Goal: Check status: Check status

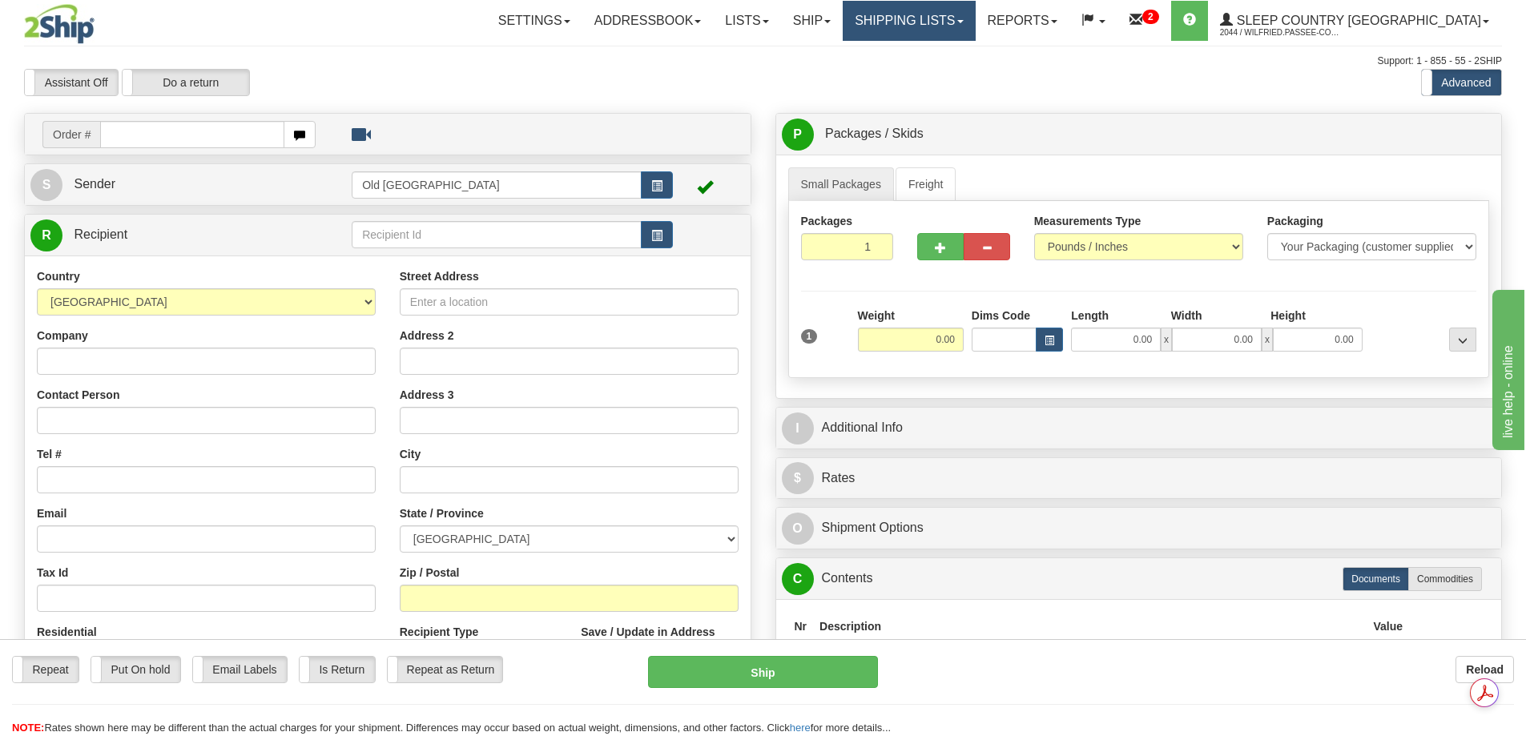
click at [975, 21] on link "Shipping lists" at bounding box center [909, 21] width 132 height 40
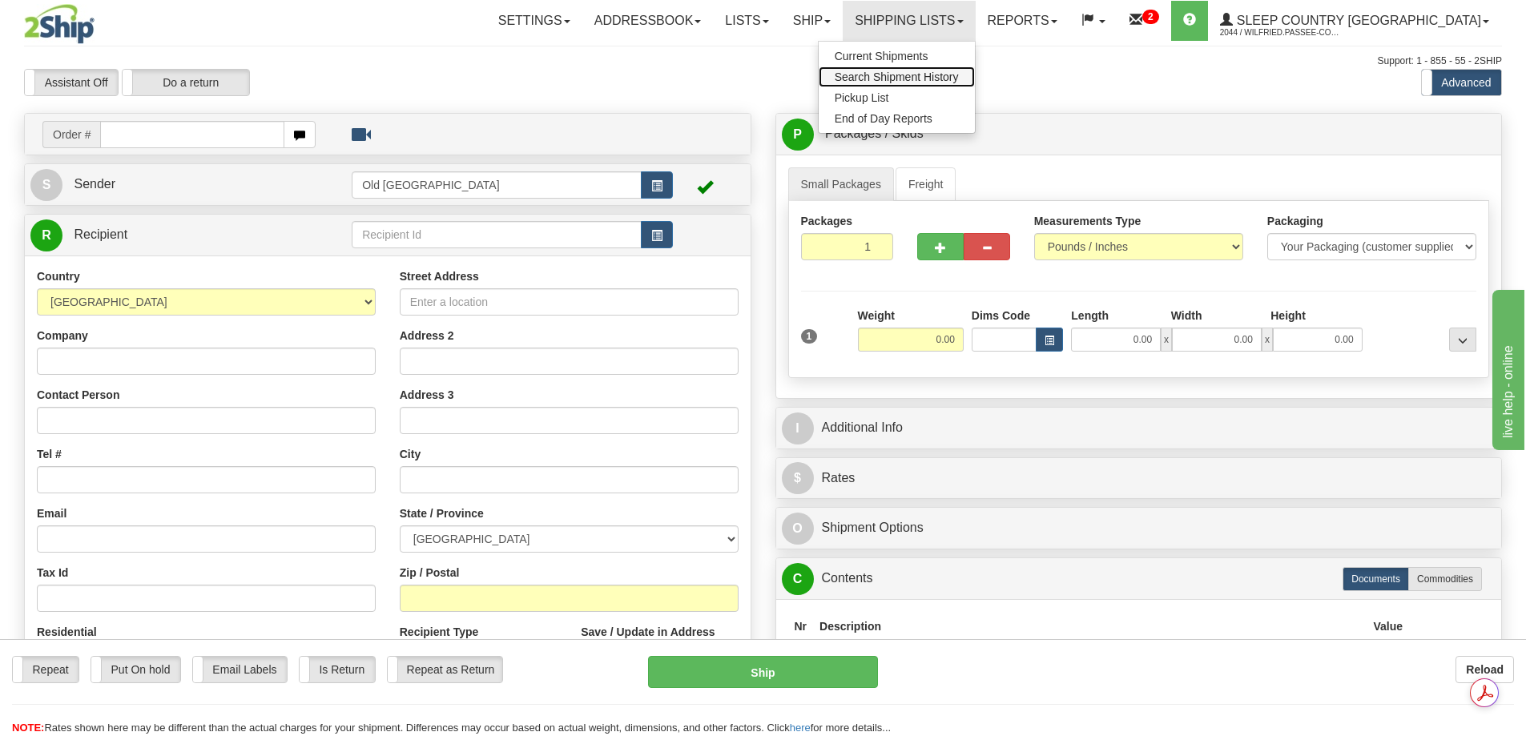
click at [959, 73] on span "Search Shipment History" at bounding box center [897, 77] width 124 height 13
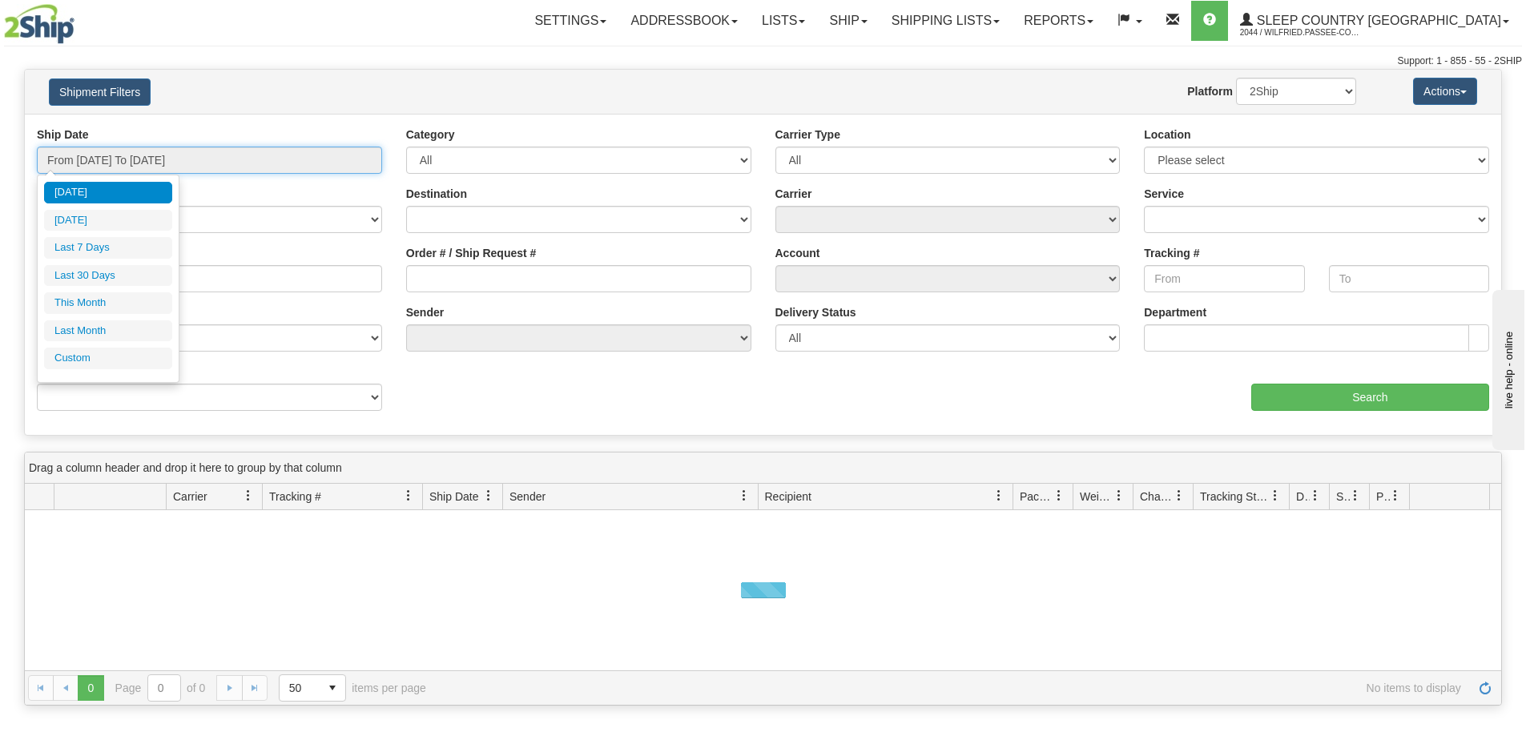
click at [134, 151] on input "From 09/09/2025 To 09/10/2025" at bounding box center [209, 160] width 345 height 27
click at [115, 274] on li "Last 30 Days" at bounding box center [108, 276] width 128 height 22
type input "From 08/12/2025 To 09/10/2025"
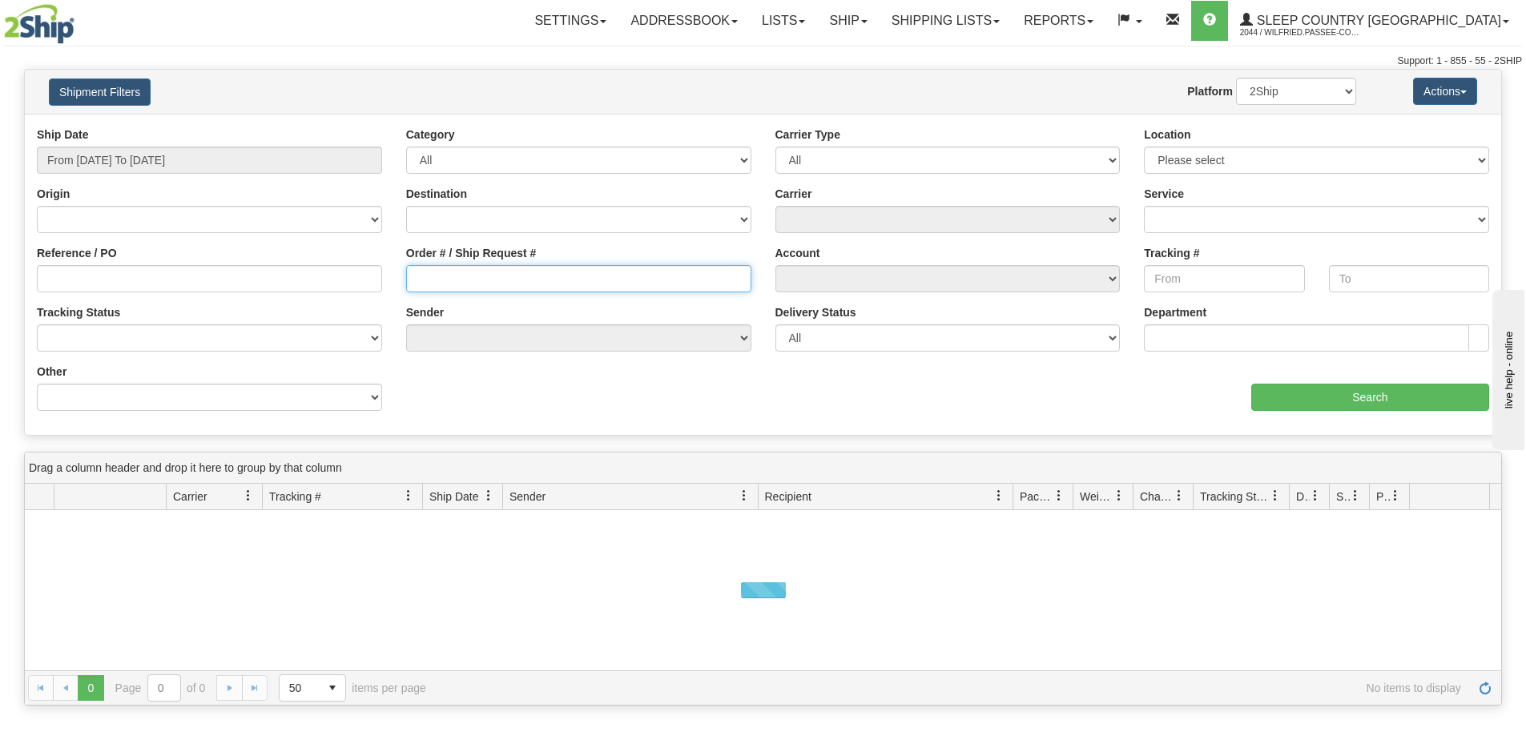
click at [446, 276] on input "Order # / Ship Request #" at bounding box center [578, 278] width 345 height 27
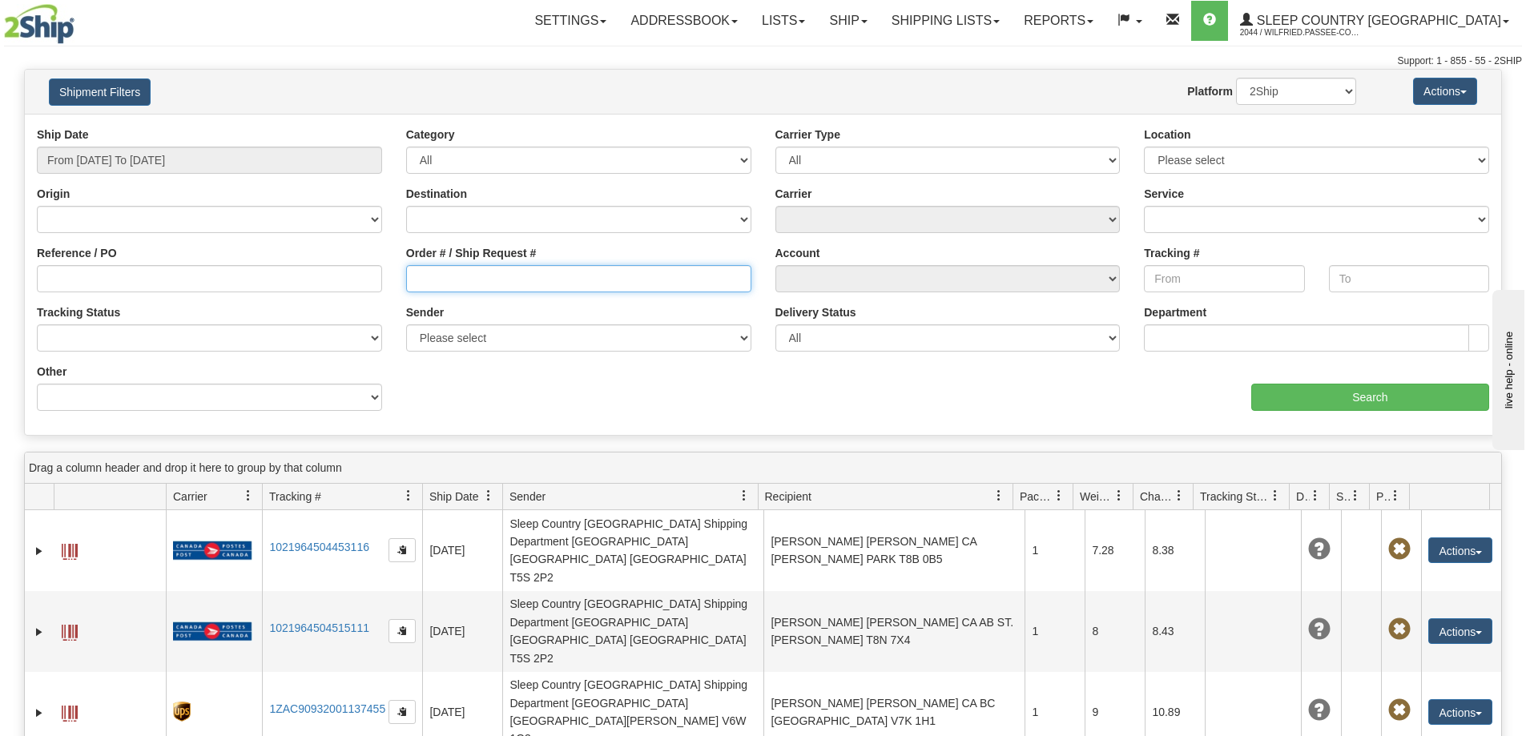
paste input "9002H985472"
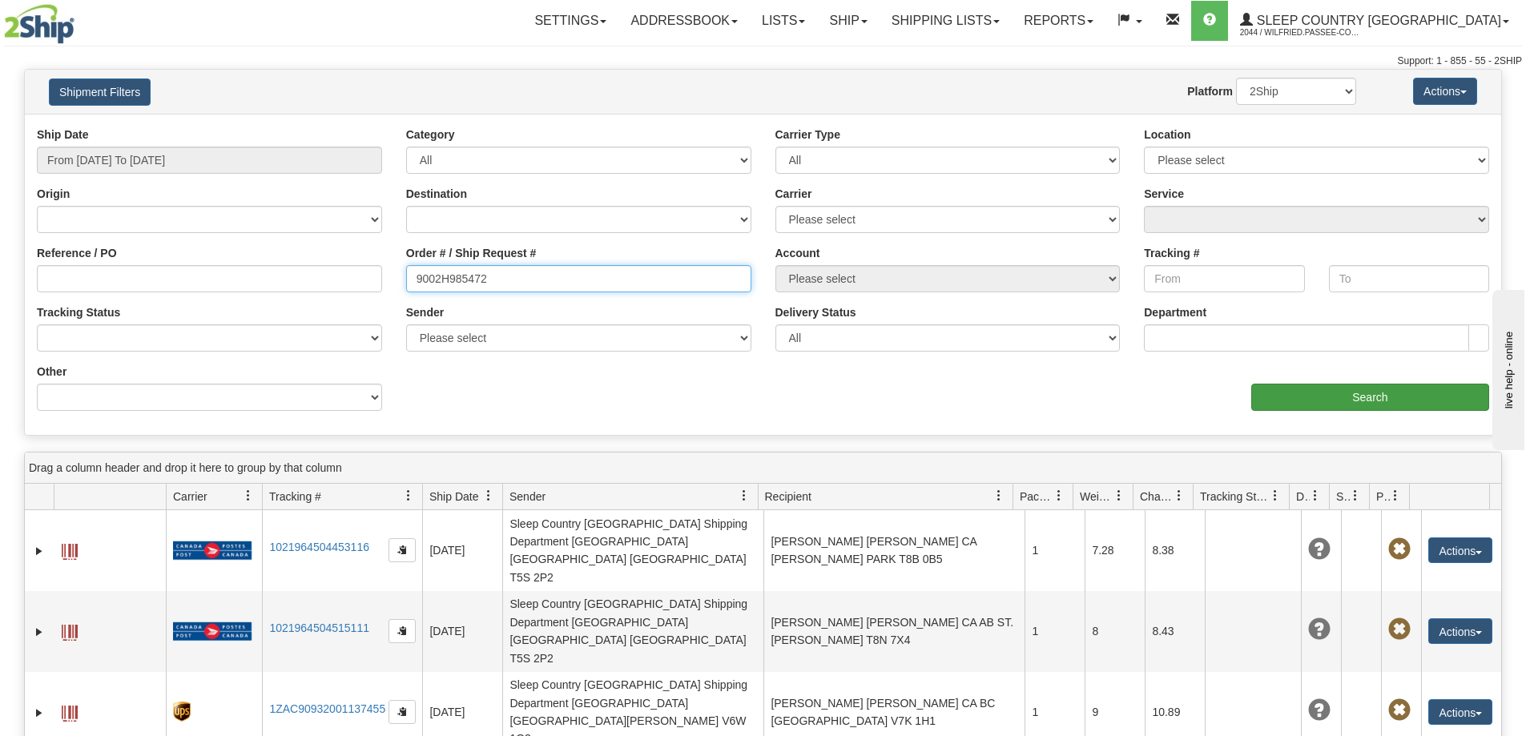
type input "9002H985472"
click at [1361, 407] on input "Search" at bounding box center [1371, 397] width 238 height 27
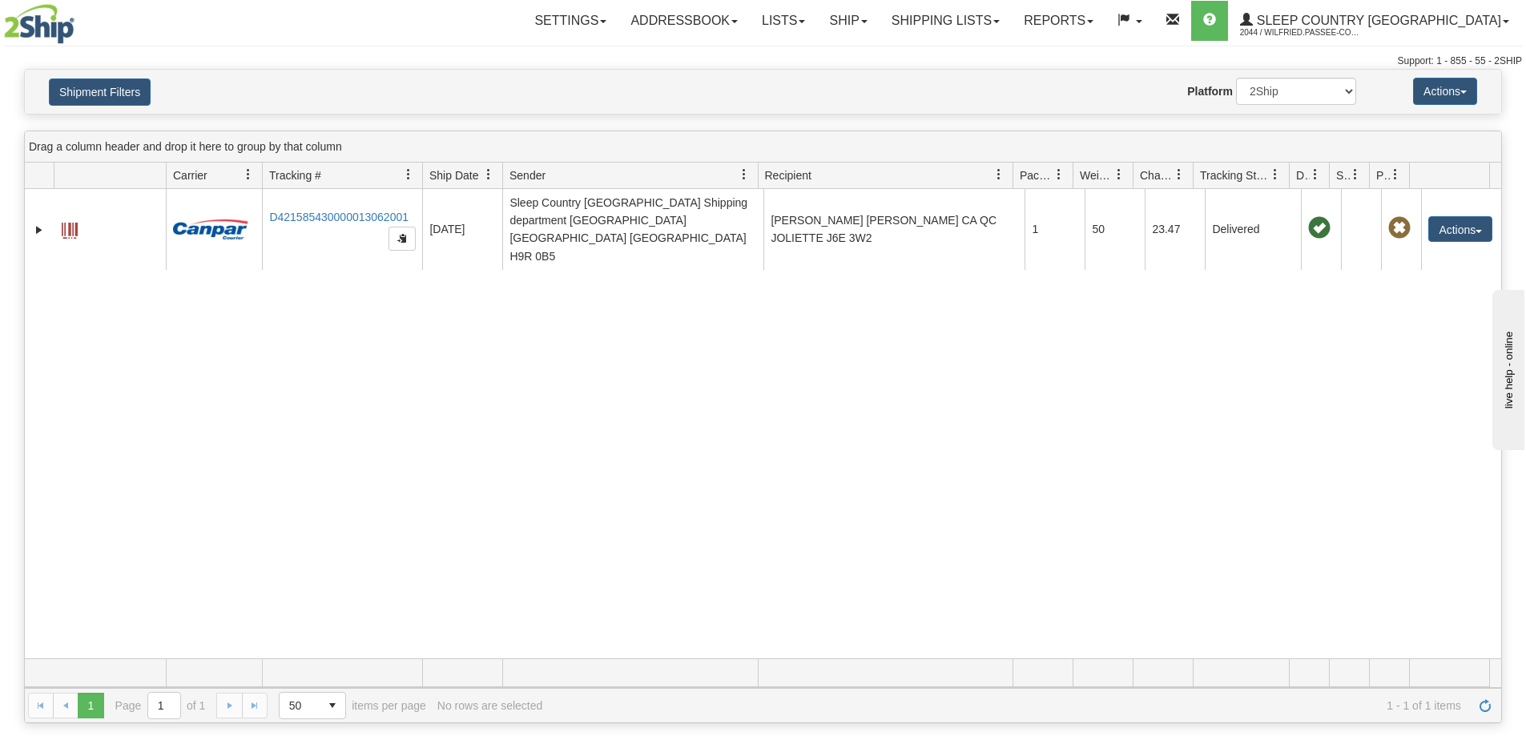
click at [471, 445] on div "31439644 2044 D421585430000013062001 08/12/2025 08/12/2025 10:13:29 AM Sleep Co…" at bounding box center [763, 424] width 1477 height 470
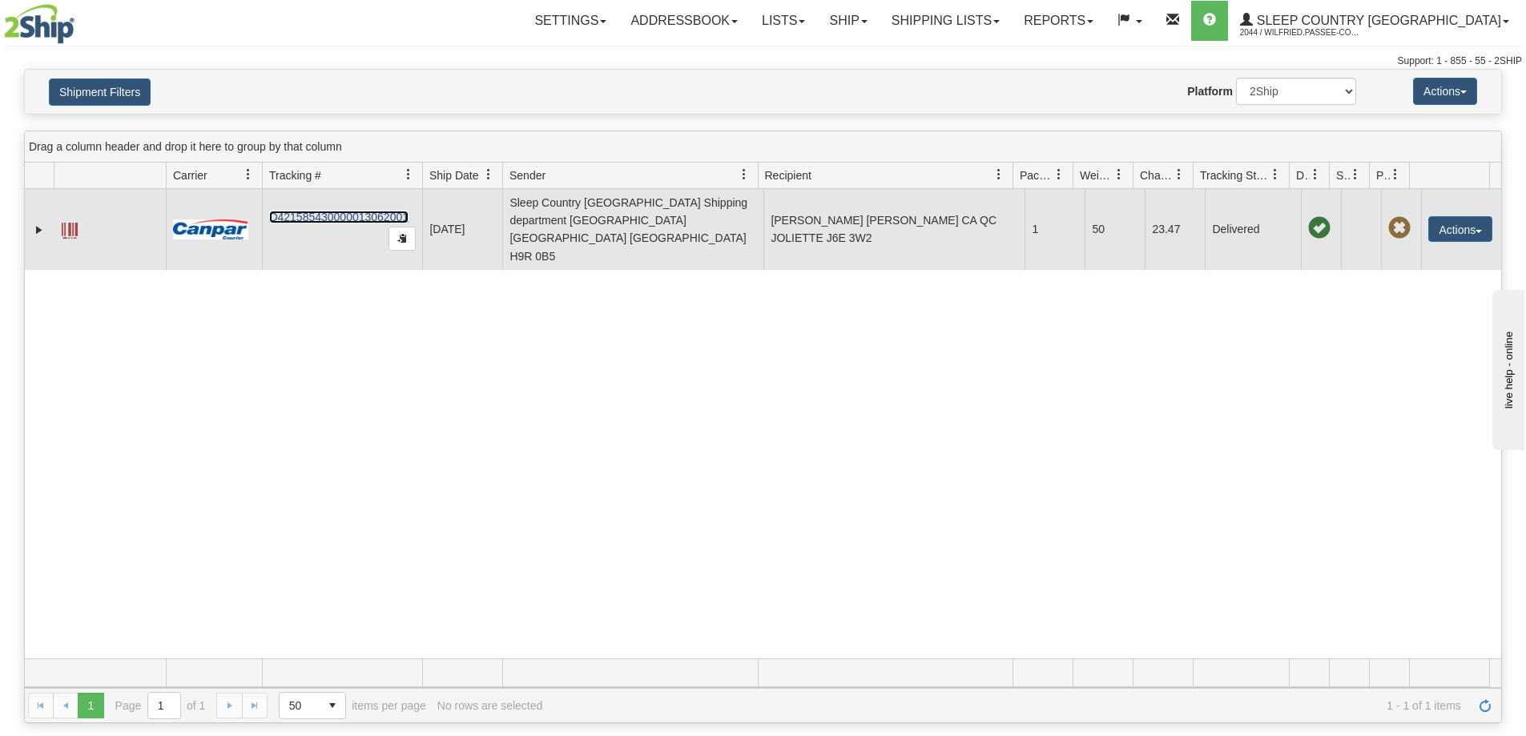
click at [348, 211] on link "D421585430000013062001" at bounding box center [338, 217] width 139 height 13
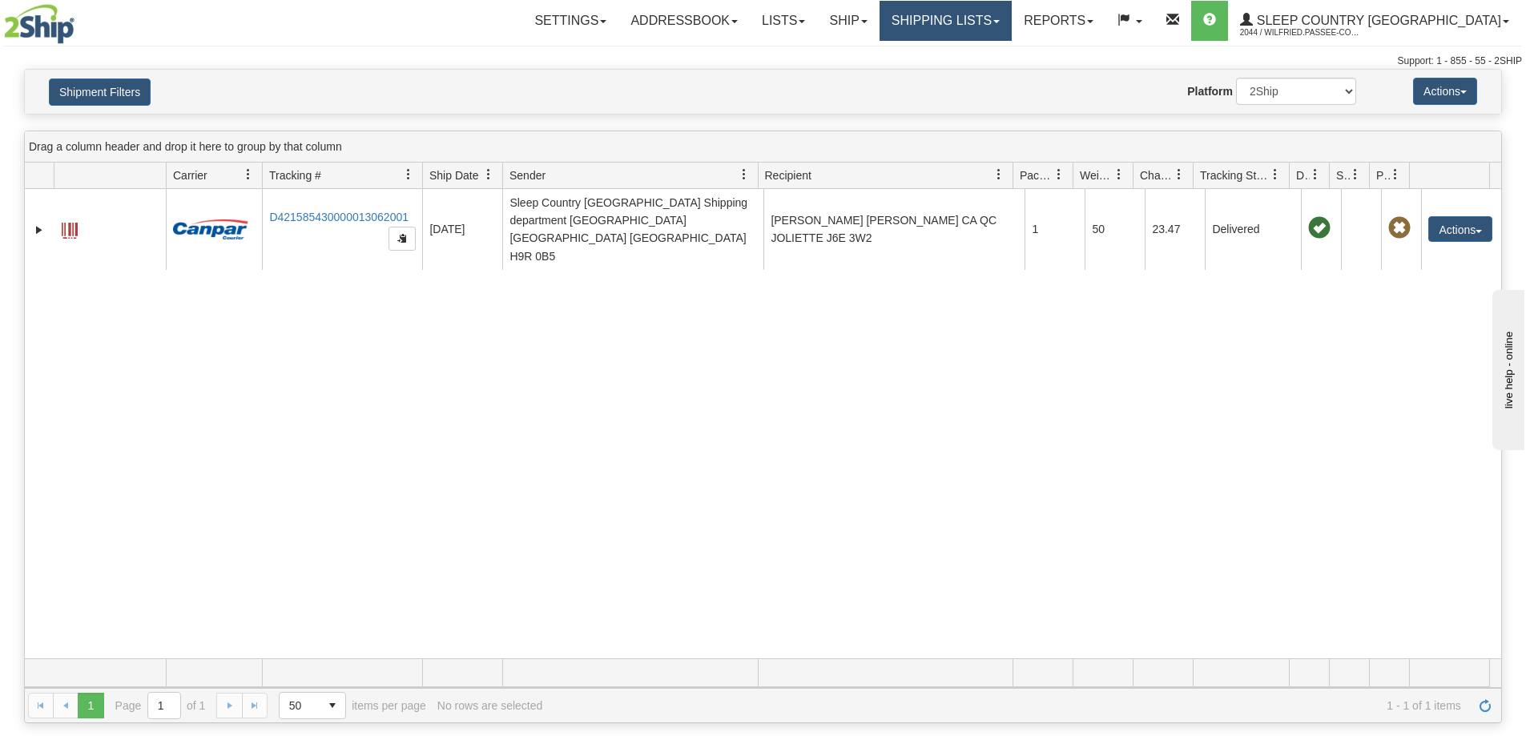
click at [1012, 17] on link "Shipping lists" at bounding box center [946, 21] width 132 height 40
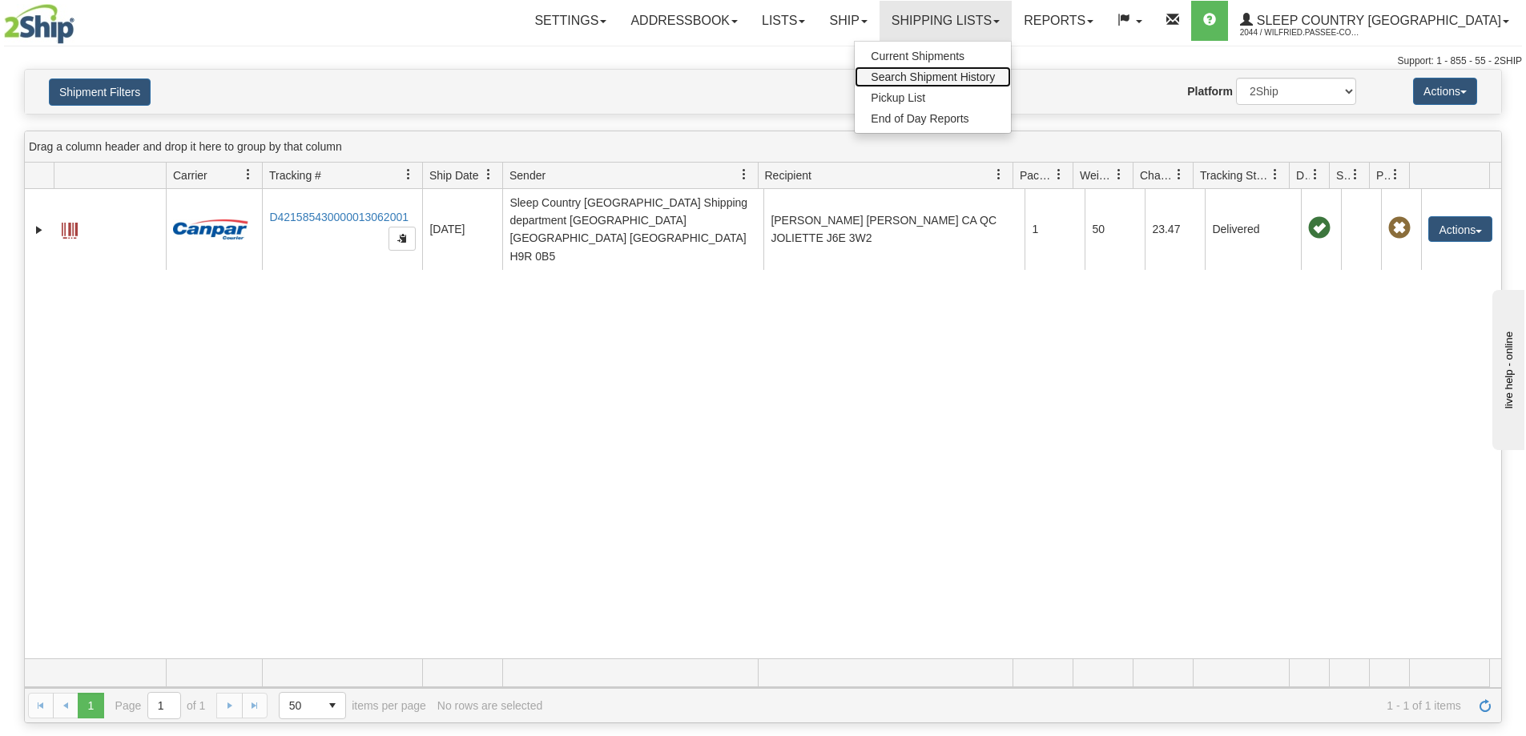
click at [995, 75] on span "Search Shipment History" at bounding box center [933, 77] width 124 height 13
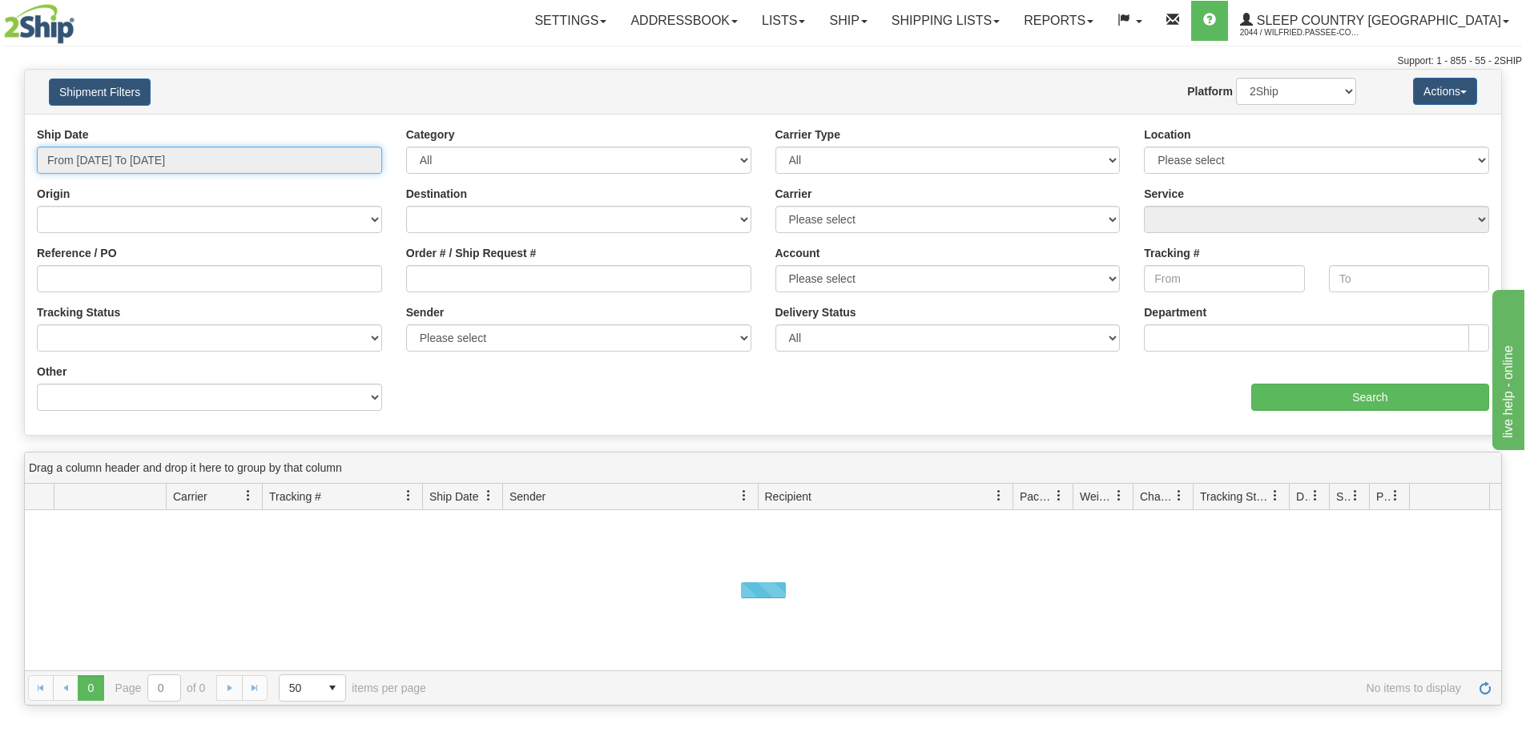
click at [191, 158] on input "From [DATE] To [DATE]" at bounding box center [209, 160] width 345 height 27
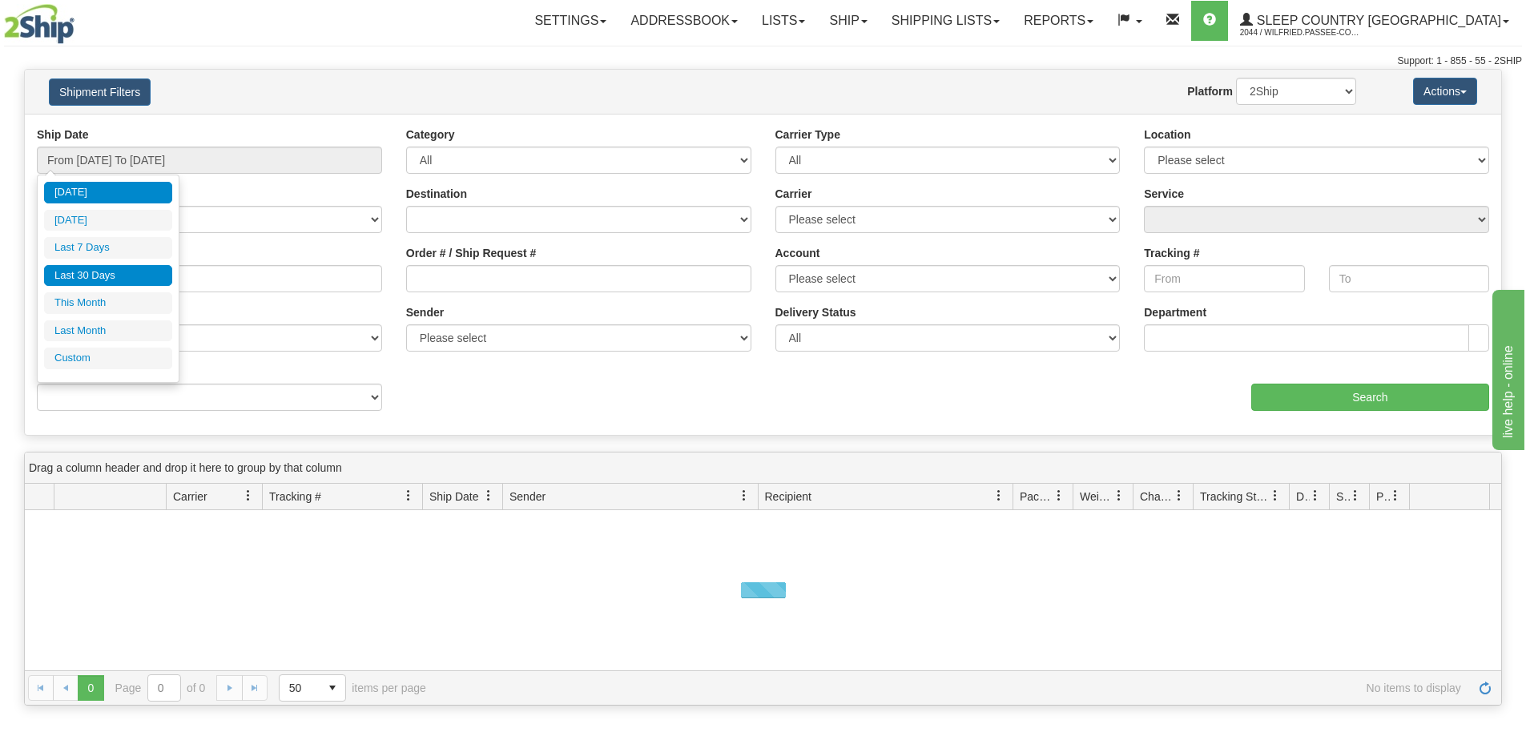
click at [117, 282] on li "Last 30 Days" at bounding box center [108, 276] width 128 height 22
type input "From [DATE] To [DATE]"
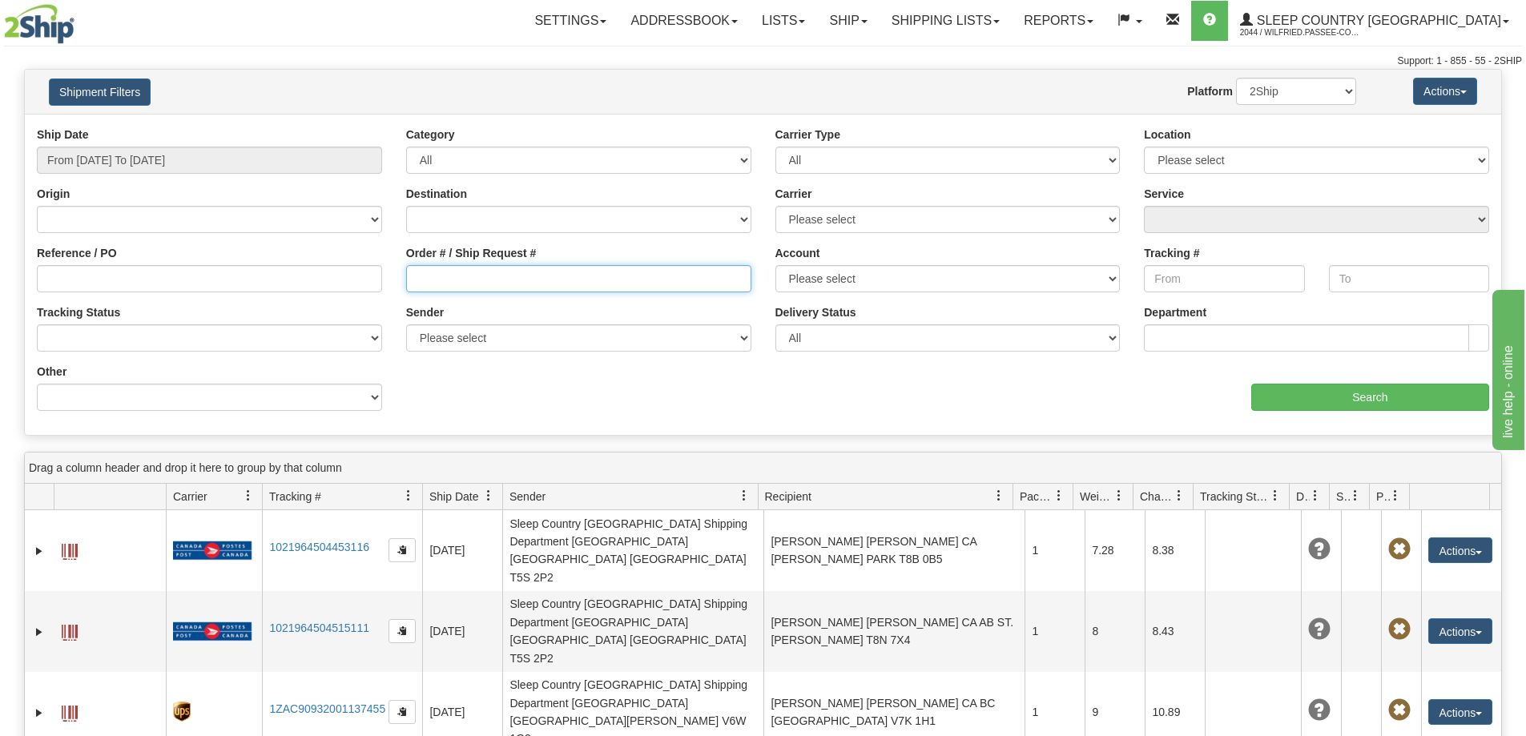
click at [474, 284] on input "Order # / Ship Request #" at bounding box center [578, 278] width 345 height 27
paste input "9002I049009"
type input "9002I049009"
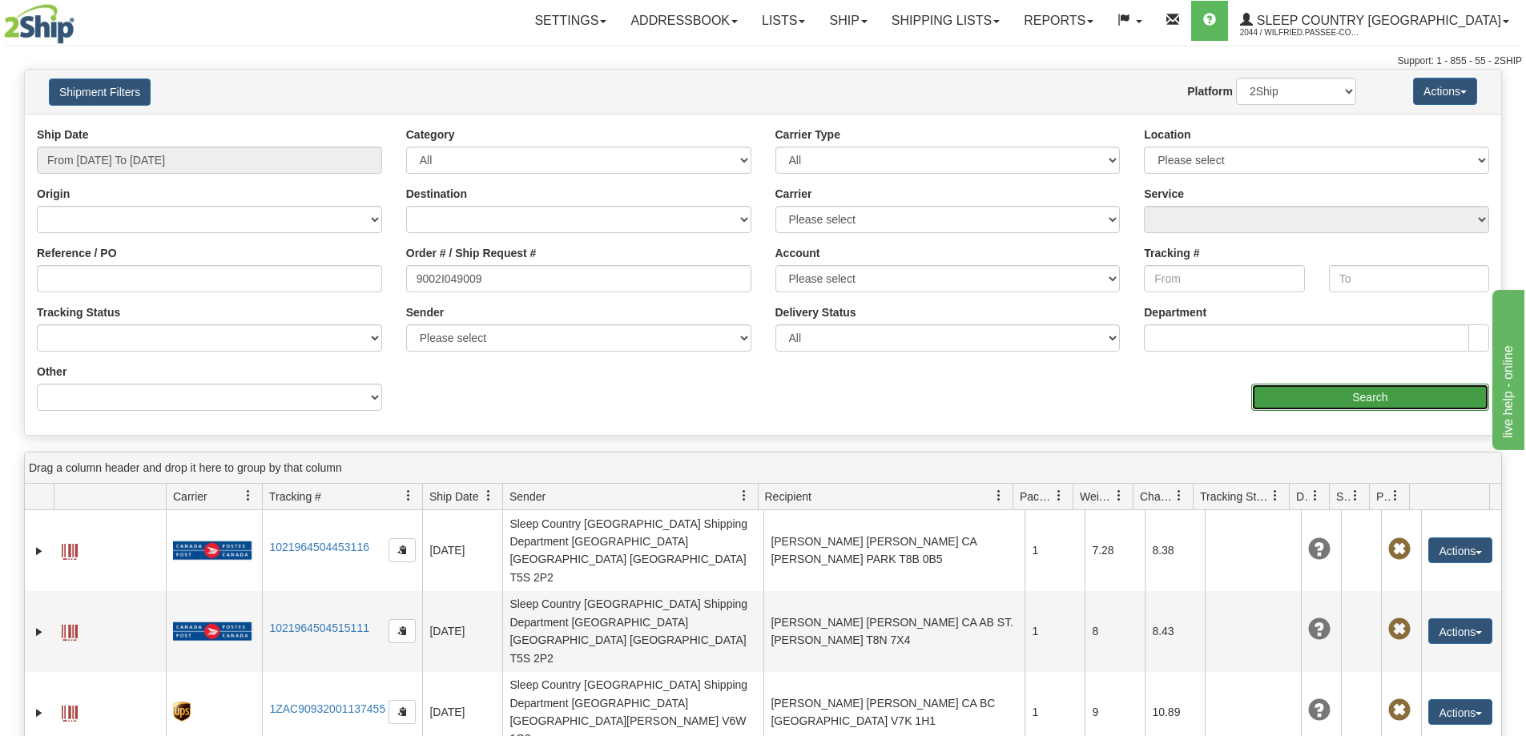
click at [1304, 397] on input "Search" at bounding box center [1371, 397] width 238 height 27
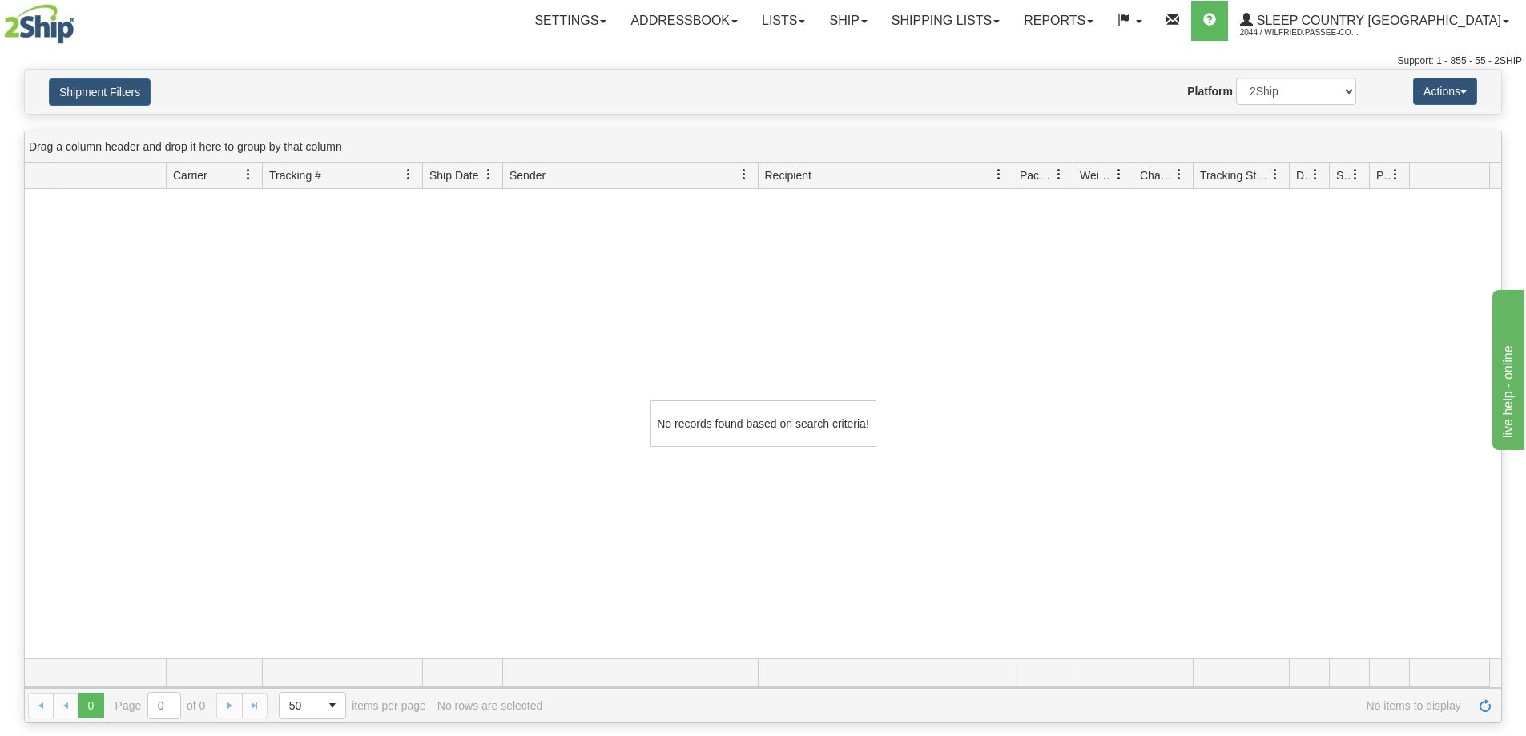
click at [397, 348] on div "No records found based on search criteria!" at bounding box center [763, 424] width 1477 height 470
